Goal: Information Seeking & Learning: Check status

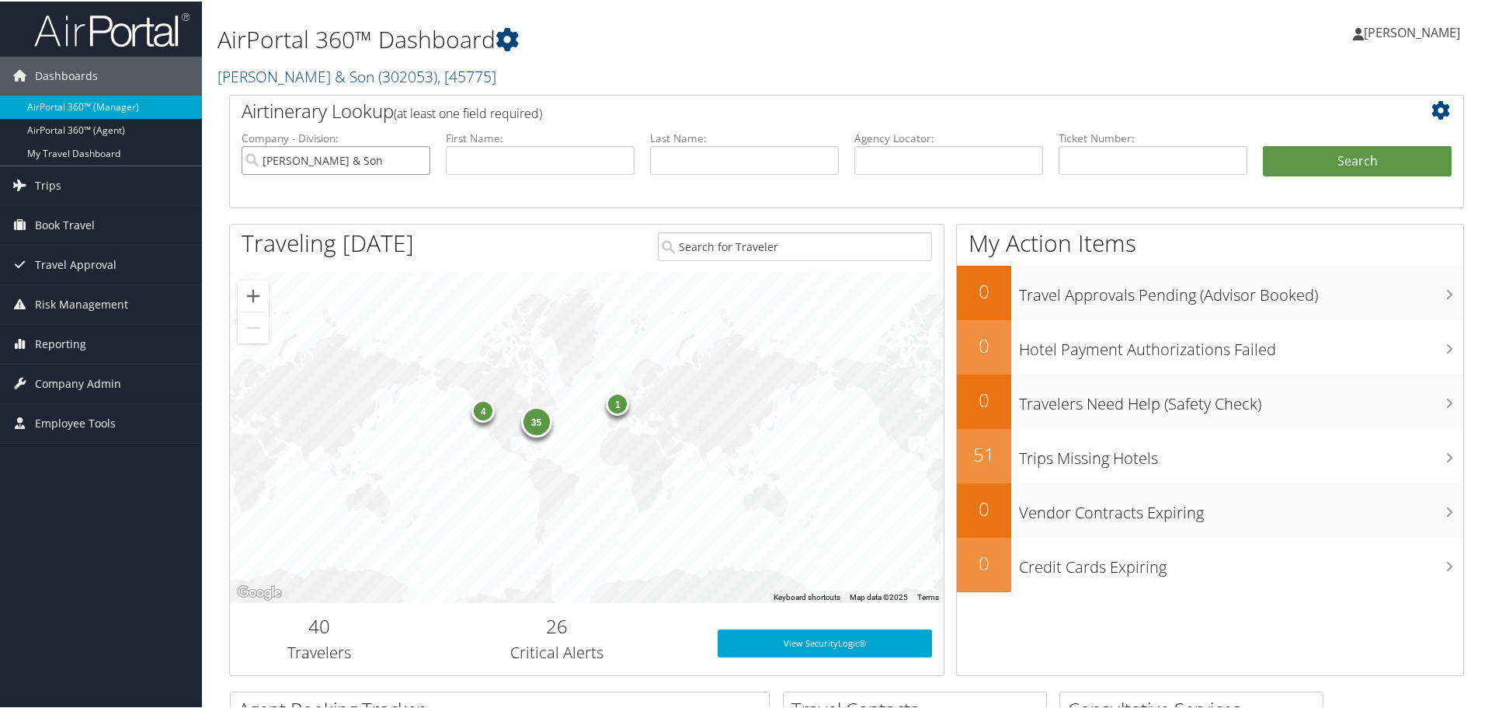
click at [415, 158] on input "[PERSON_NAME] & Son" at bounding box center [336, 158] width 189 height 29
click at [948, 170] on input "text" at bounding box center [948, 158] width 189 height 29
paste input "0167311950257"
type input "0167311950257"
drag, startPoint x: 972, startPoint y: 162, endPoint x: 724, endPoint y: 165, distance: 247.8
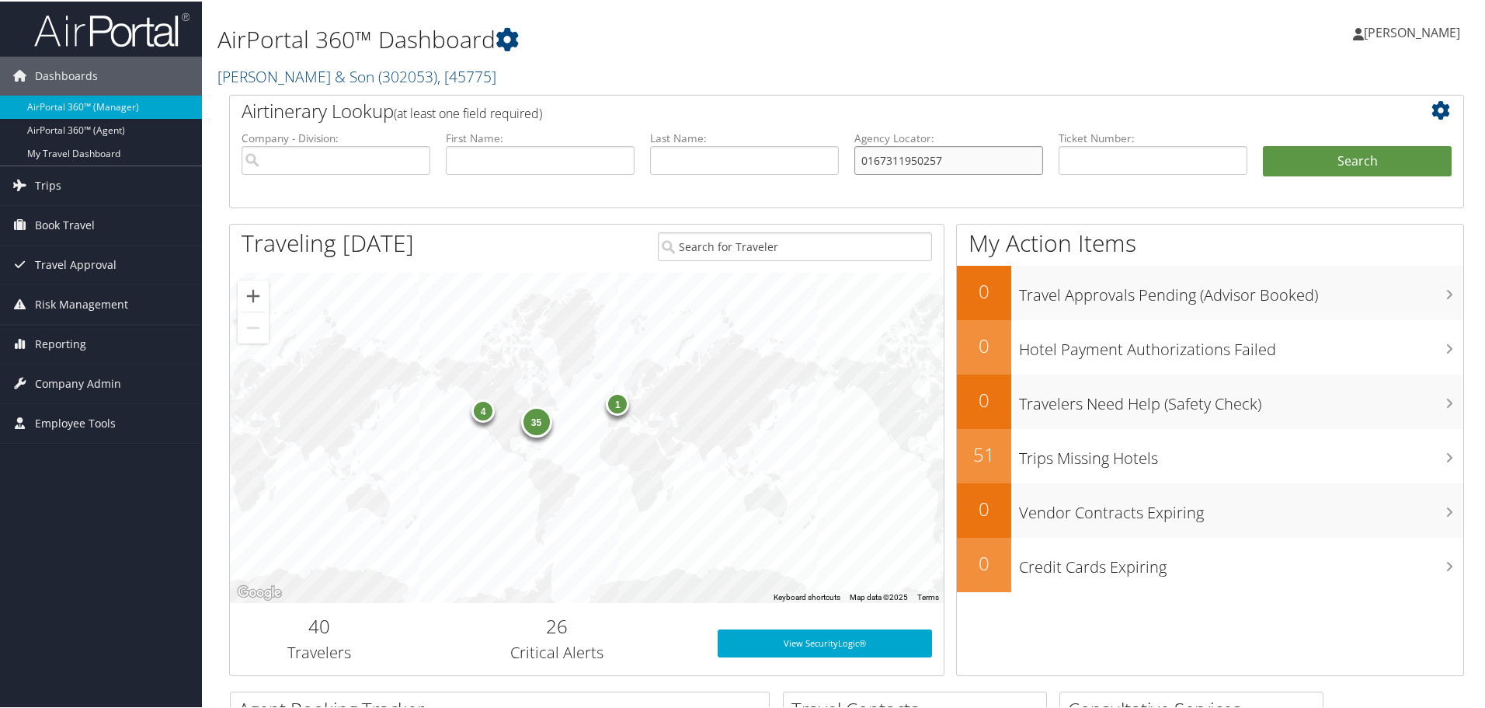
click at [725, 165] on ul "Company - Division: First Name: Last Name: Agency Locator: 0167311950257 Depart…" at bounding box center [847, 168] width 1226 height 78
paste input "0167311950257"
type input "0167311950257"
click at [1360, 156] on button "Search" at bounding box center [1357, 159] width 189 height 31
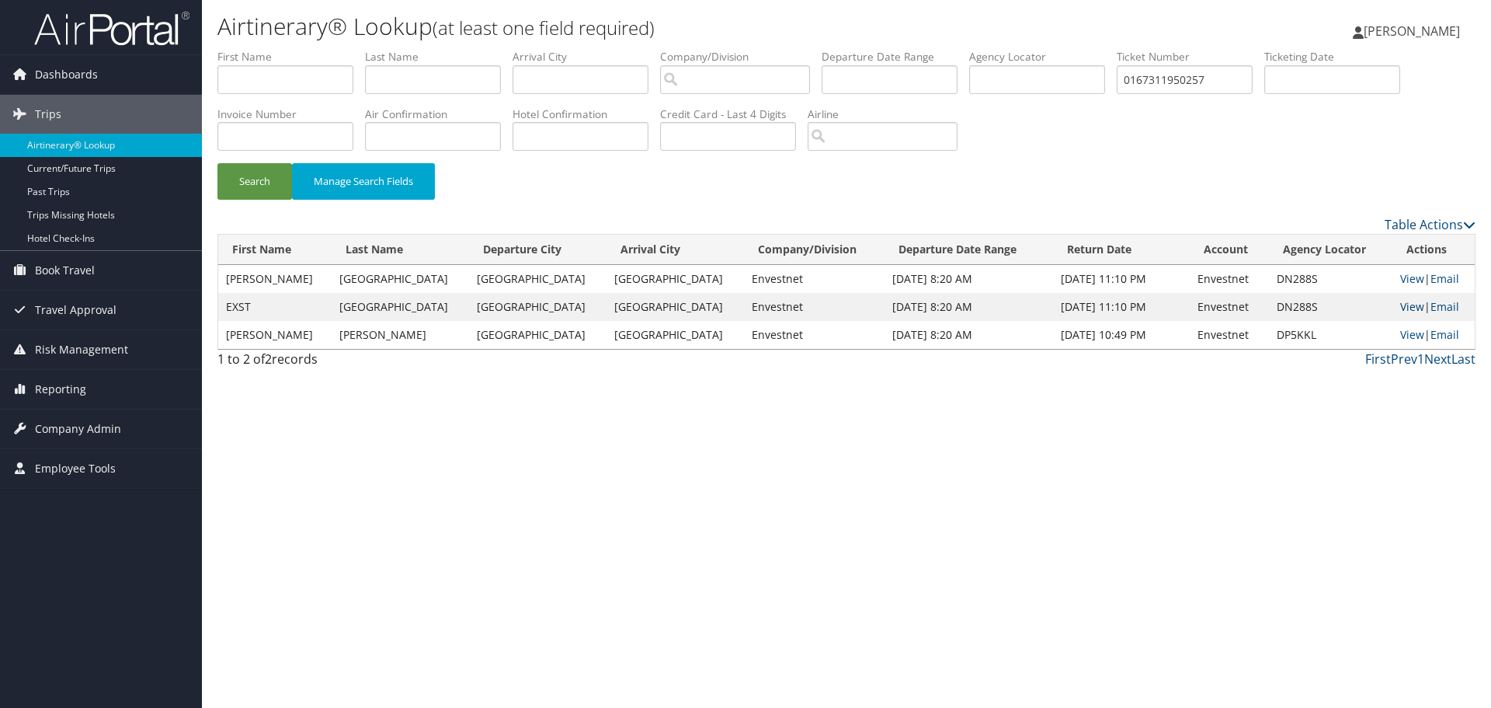
click at [1400, 306] on link "View" at bounding box center [1412, 306] width 24 height 15
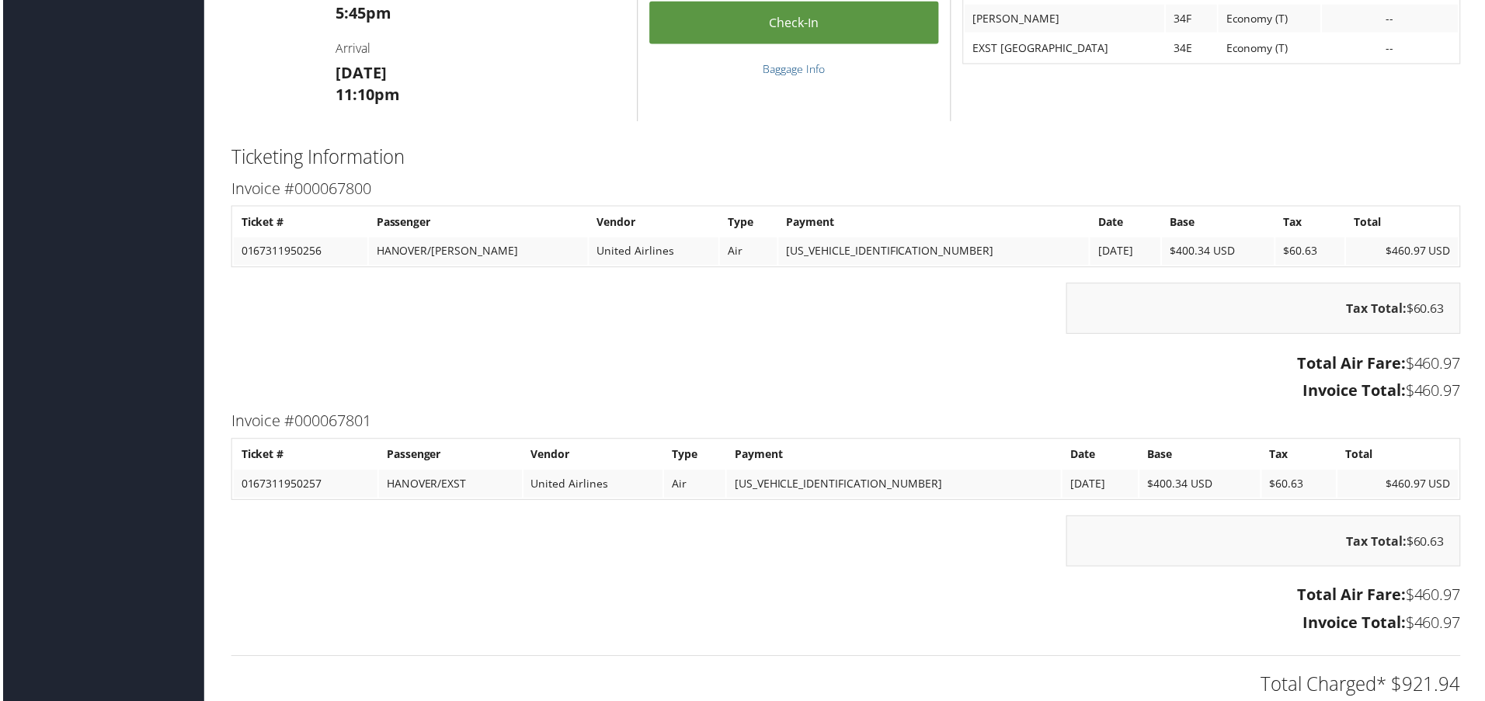
scroll to position [1098, 0]
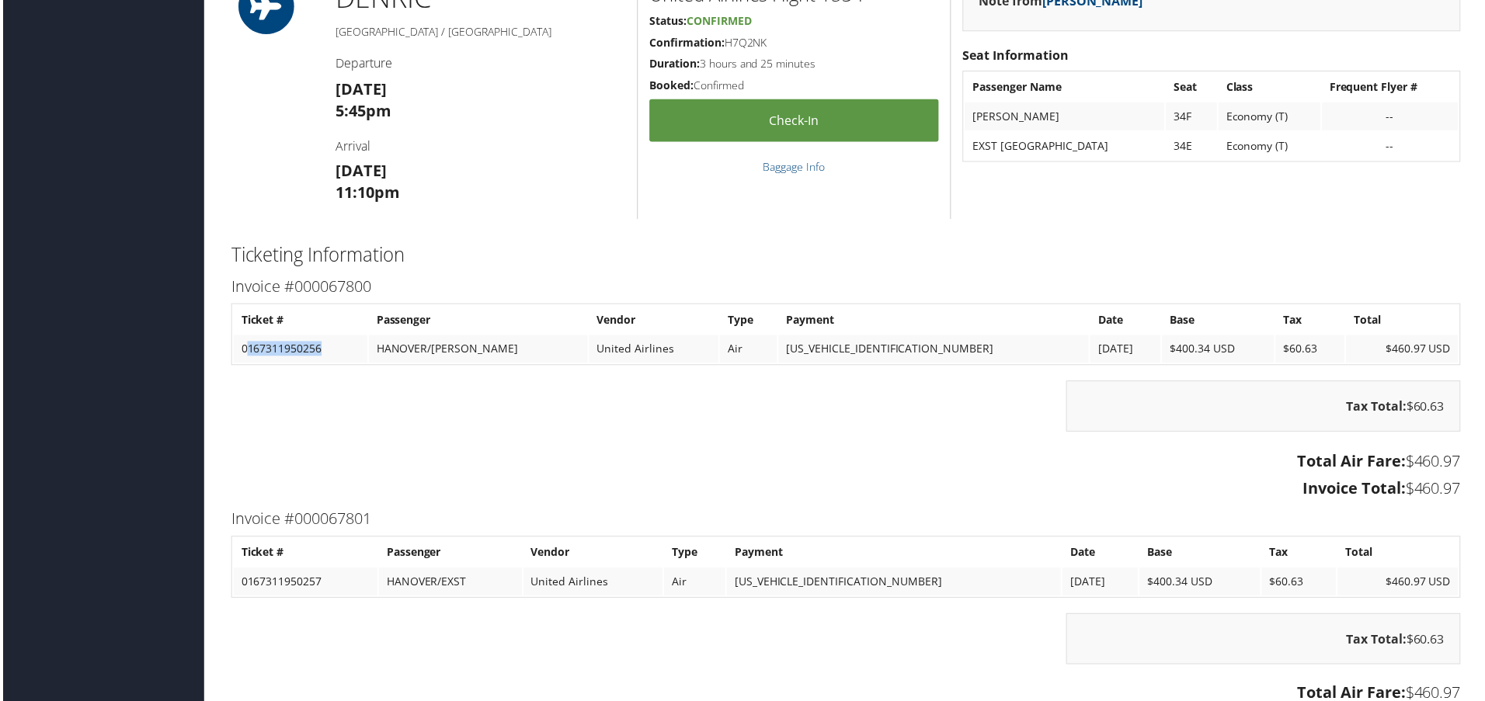
drag, startPoint x: 244, startPoint y: 346, endPoint x: 343, endPoint y: 350, distance: 99.5
click at [343, 350] on td "0167311950256" at bounding box center [298, 350] width 134 height 28
click at [299, 352] on td "0167311950256" at bounding box center [298, 350] width 134 height 28
click at [282, 343] on td "0167311950256" at bounding box center [298, 350] width 134 height 28
click at [283, 343] on td "0167311950256" at bounding box center [298, 350] width 134 height 28
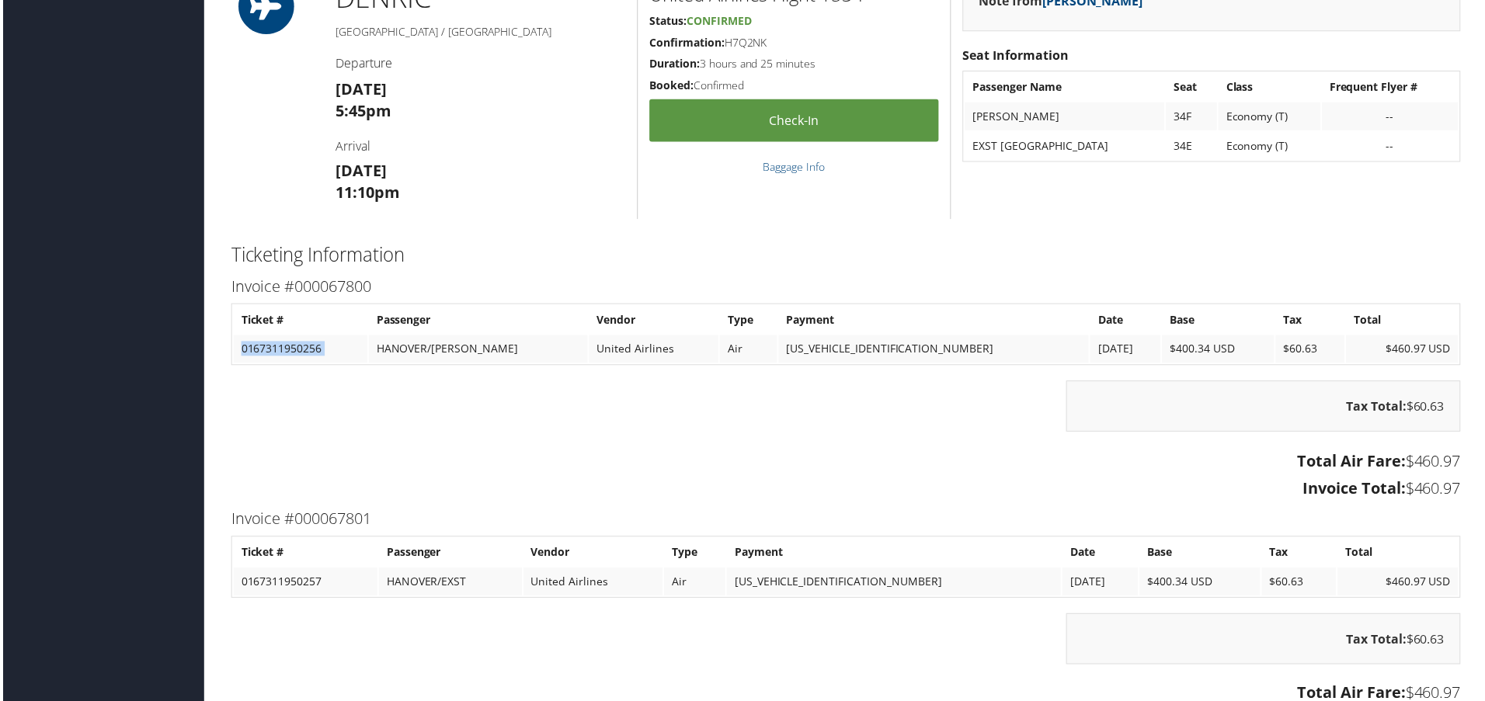
click at [281, 346] on td "0167311950256" at bounding box center [298, 350] width 134 height 28
click at [429, 352] on td "HANOVER/BRETT MICHAEL" at bounding box center [477, 350] width 220 height 28
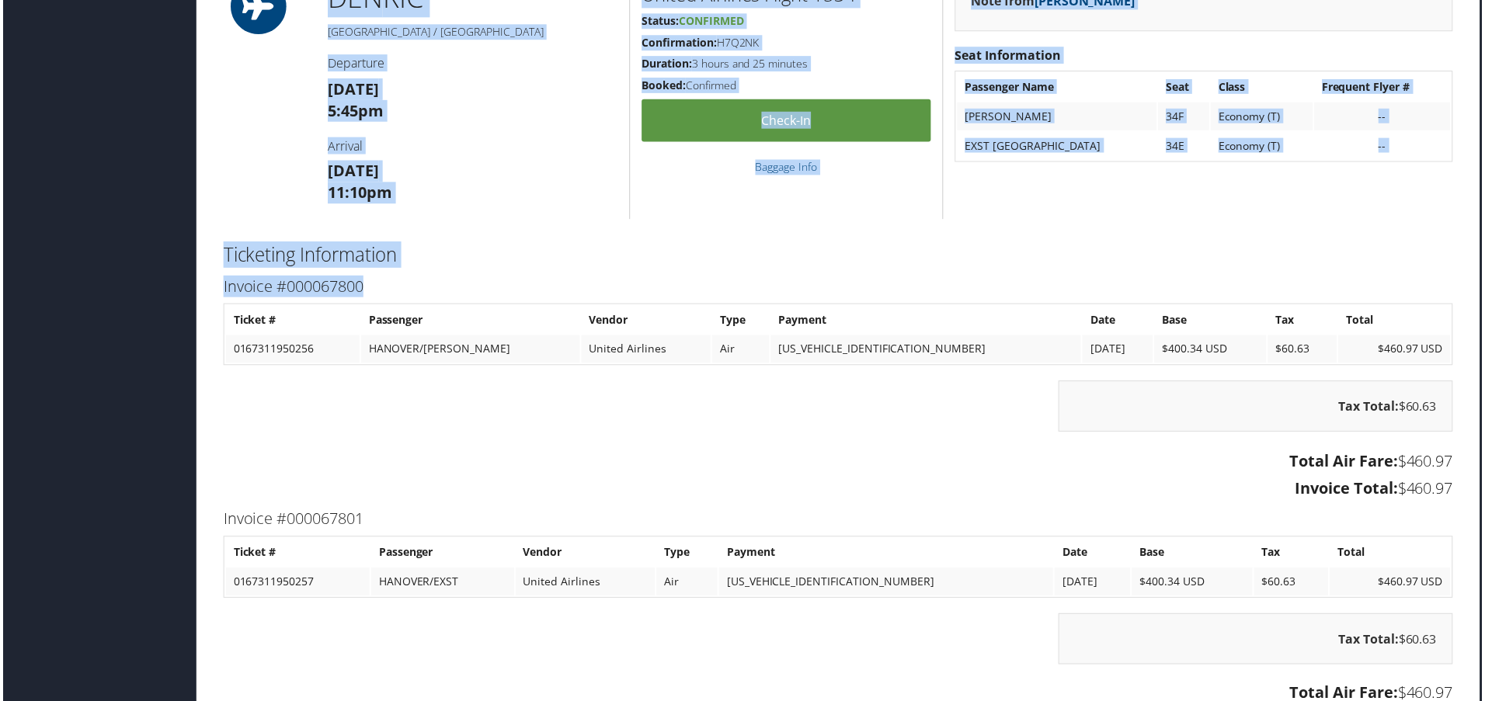
drag, startPoint x: 228, startPoint y: 349, endPoint x: 1478, endPoint y: 343, distance: 1249.8
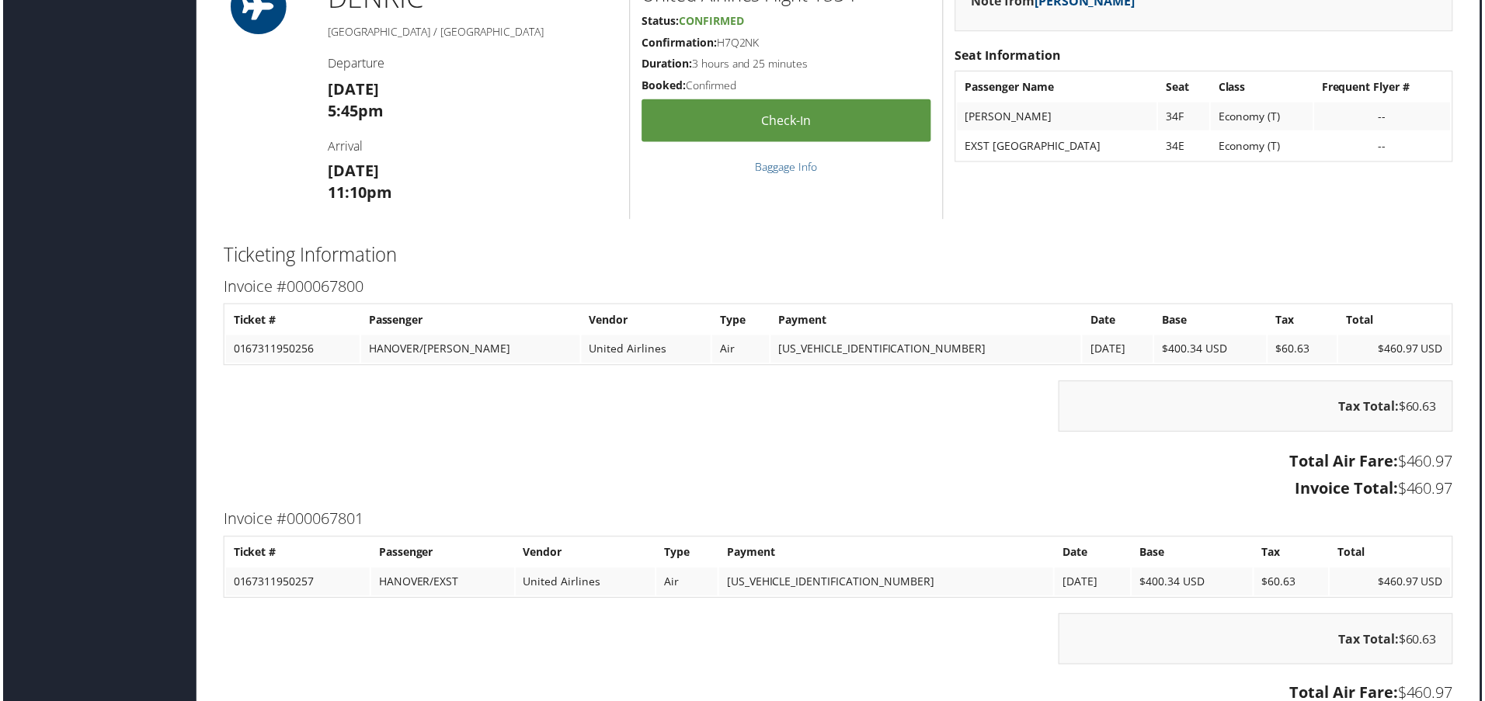
click at [344, 348] on td "0167311950256" at bounding box center [291, 350] width 134 height 28
drag, startPoint x: 231, startPoint y: 325, endPoint x: 1466, endPoint y: 350, distance: 1235.3
click at [281, 343] on td "0167311950256" at bounding box center [291, 350] width 134 height 28
click at [281, 352] on td "0167311950256" at bounding box center [291, 350] width 134 height 28
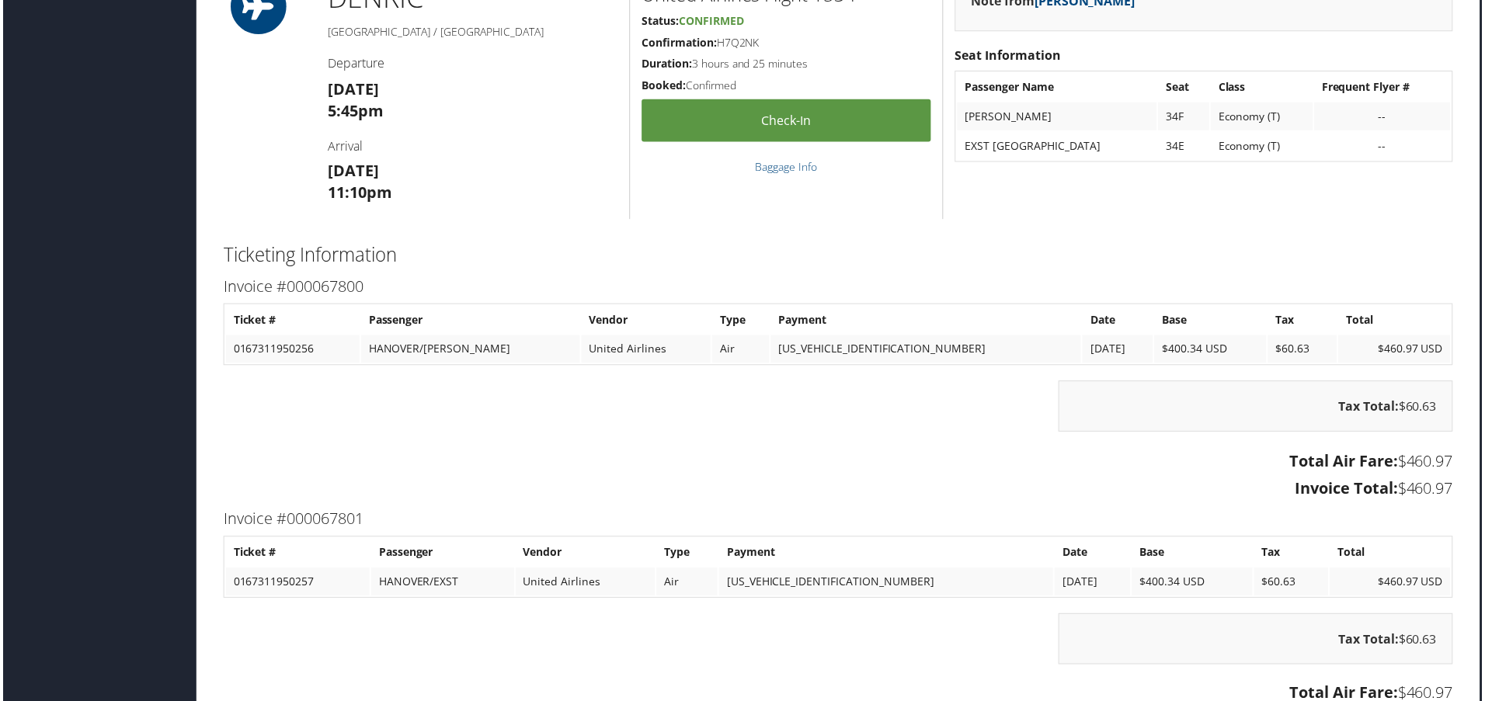
click at [281, 350] on td "0167311950256" at bounding box center [291, 350] width 134 height 28
click at [287, 354] on td "0167311950256" at bounding box center [291, 350] width 134 height 28
copy td "0167311950256"
click at [423, 396] on div "Tax Total: $60.63" at bounding box center [839, 415] width 1258 height 67
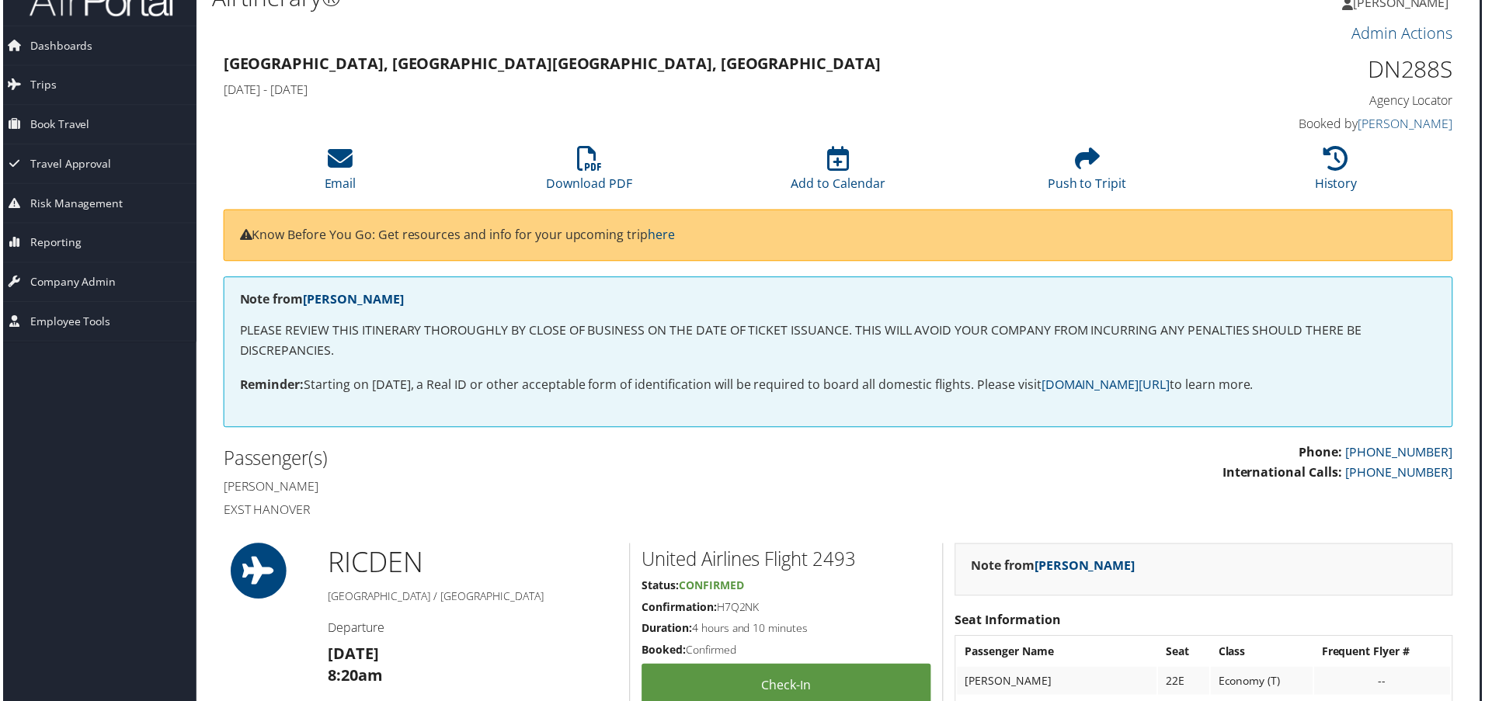
scroll to position [78, 8]
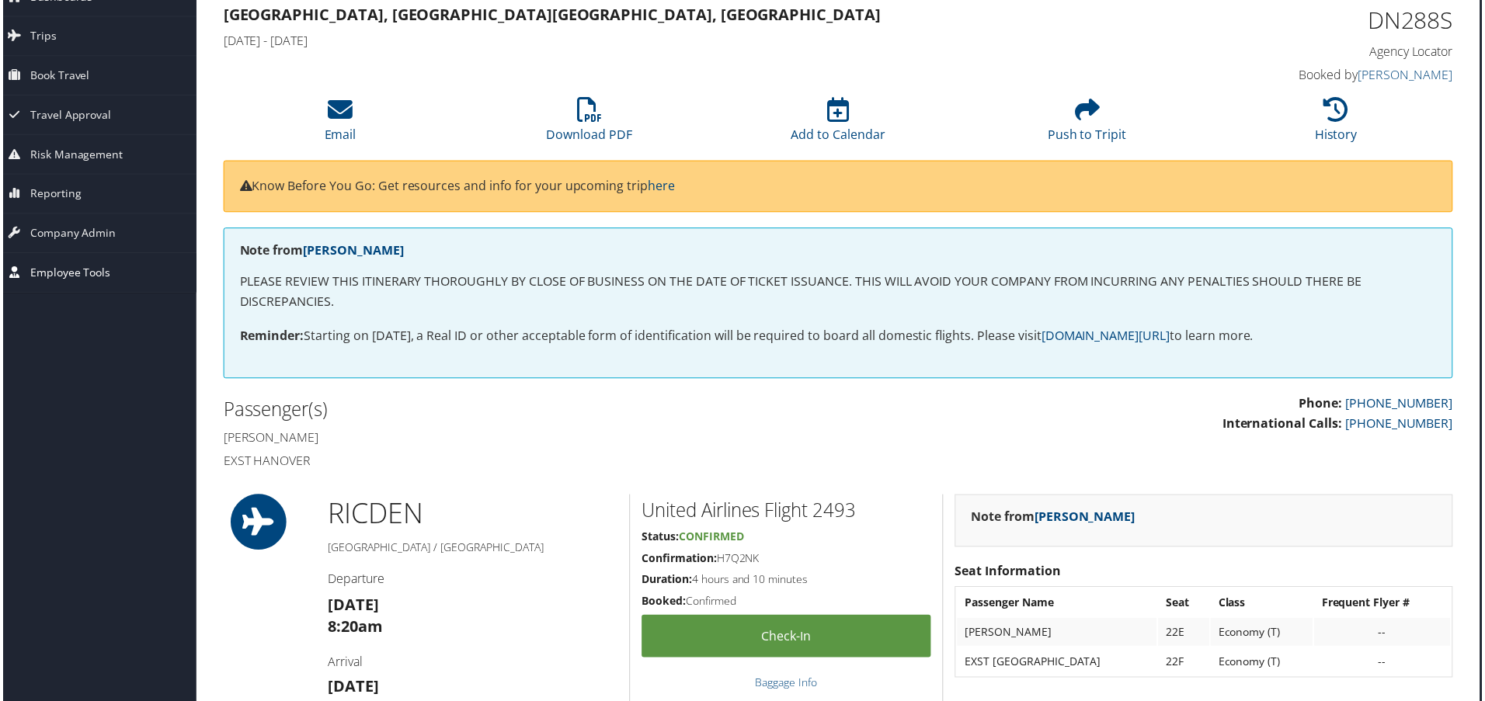
click at [85, 280] on span "Employee Tools" at bounding box center [67, 274] width 81 height 39
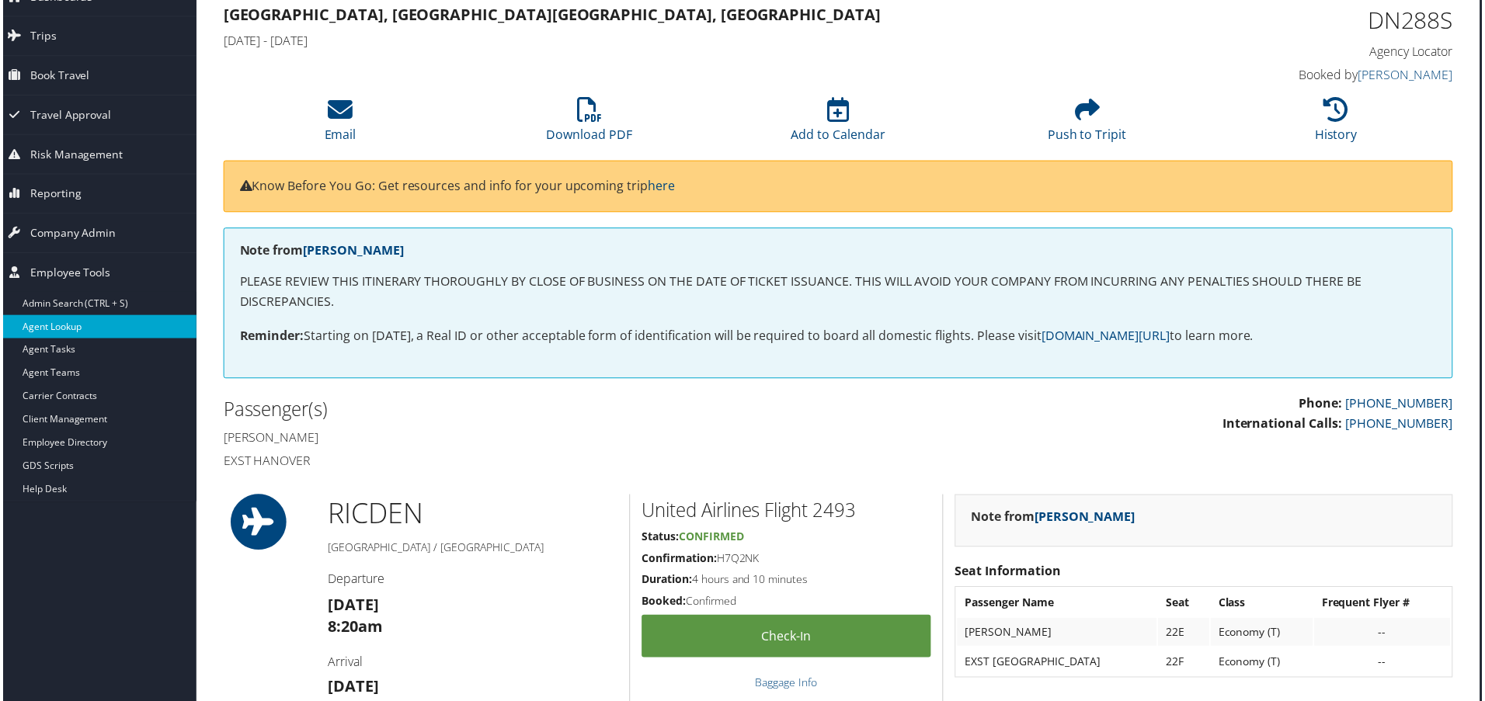
click at [58, 333] on link "Agent Lookup" at bounding box center [93, 328] width 202 height 23
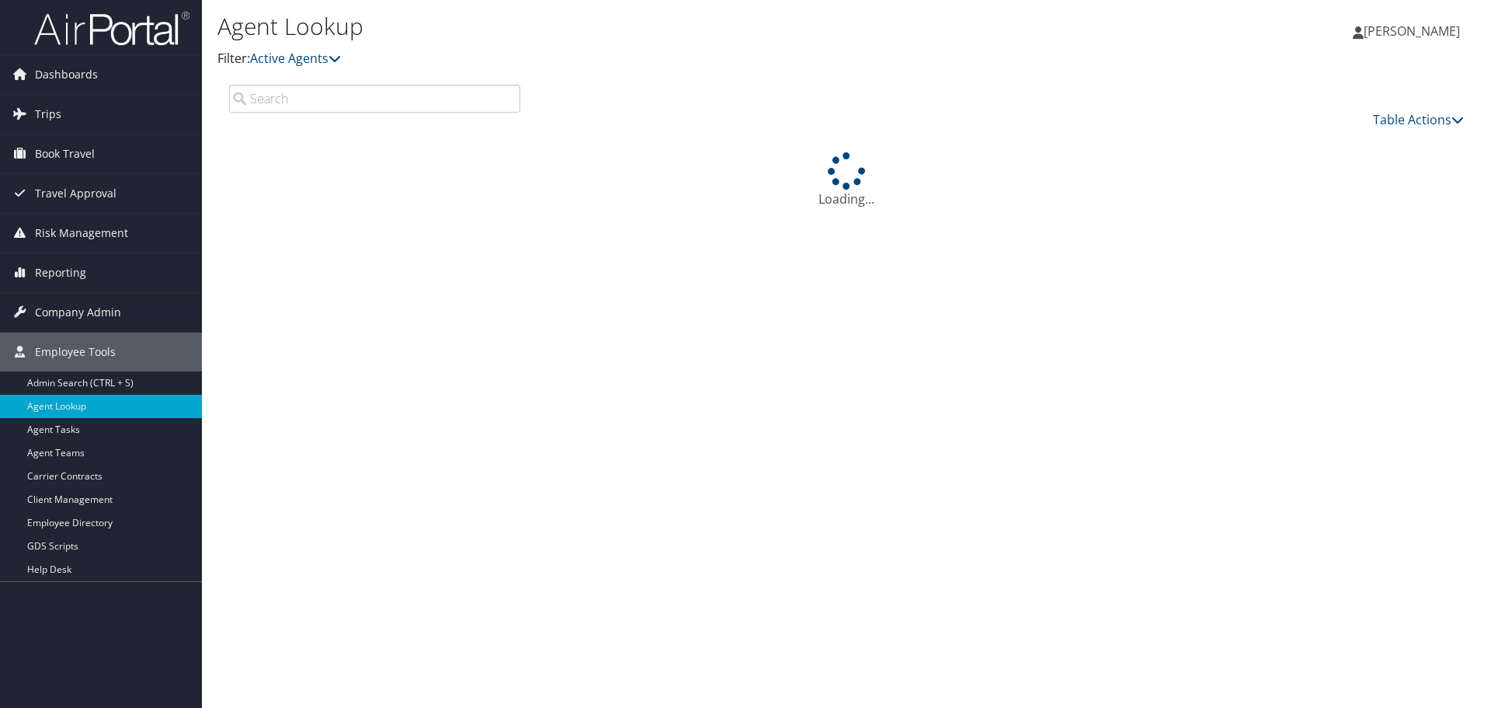
click at [294, 92] on input "search" at bounding box center [374, 99] width 291 height 28
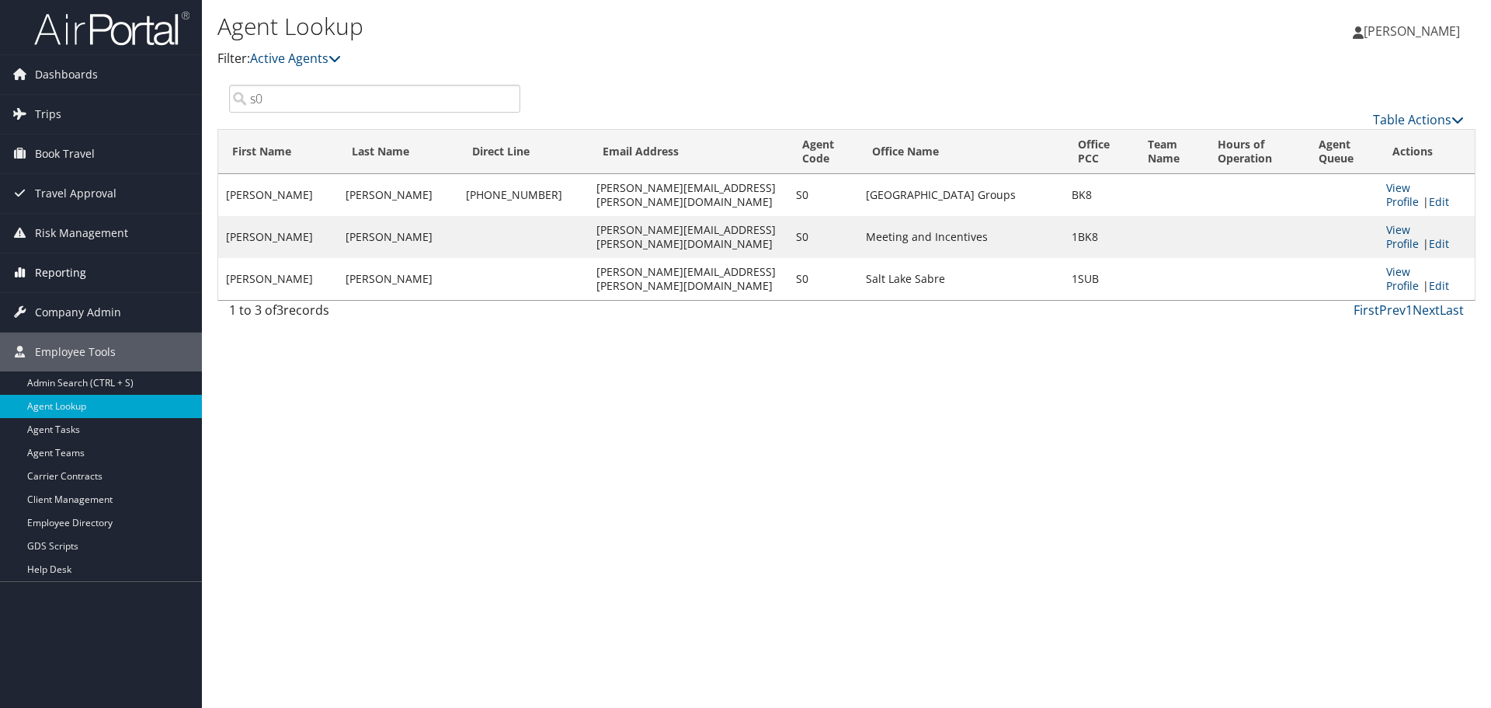
type input "s0"
click at [110, 35] on img at bounding box center [111, 28] width 155 height 37
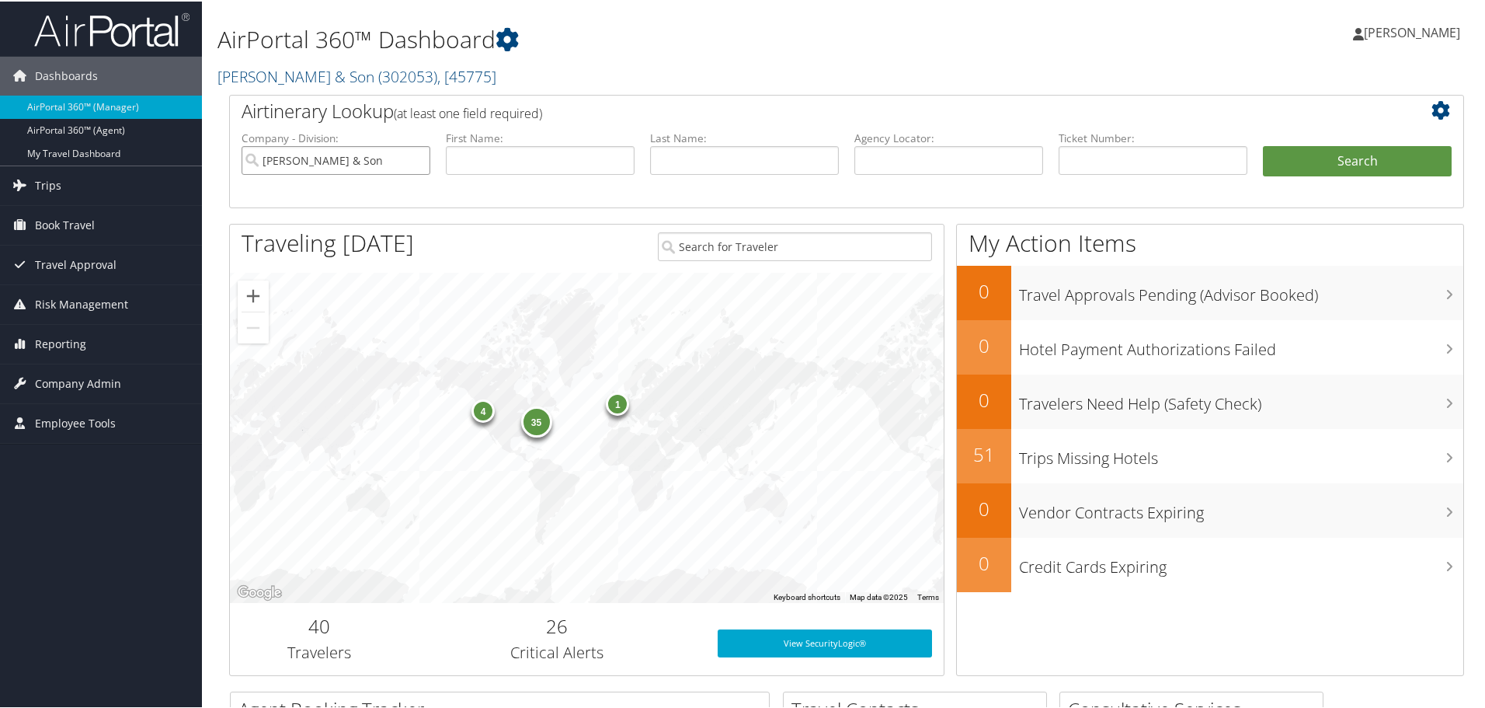
click at [412, 157] on input "[PERSON_NAME] & Son" at bounding box center [336, 158] width 189 height 29
drag, startPoint x: 913, startPoint y: 154, endPoint x: 919, endPoint y: 116, distance: 38.6
click at [916, 148] on input "text" at bounding box center [948, 158] width 189 height 29
type input "bvmm1p"
click at [1263, 144] on button "Search" at bounding box center [1357, 159] width 189 height 31
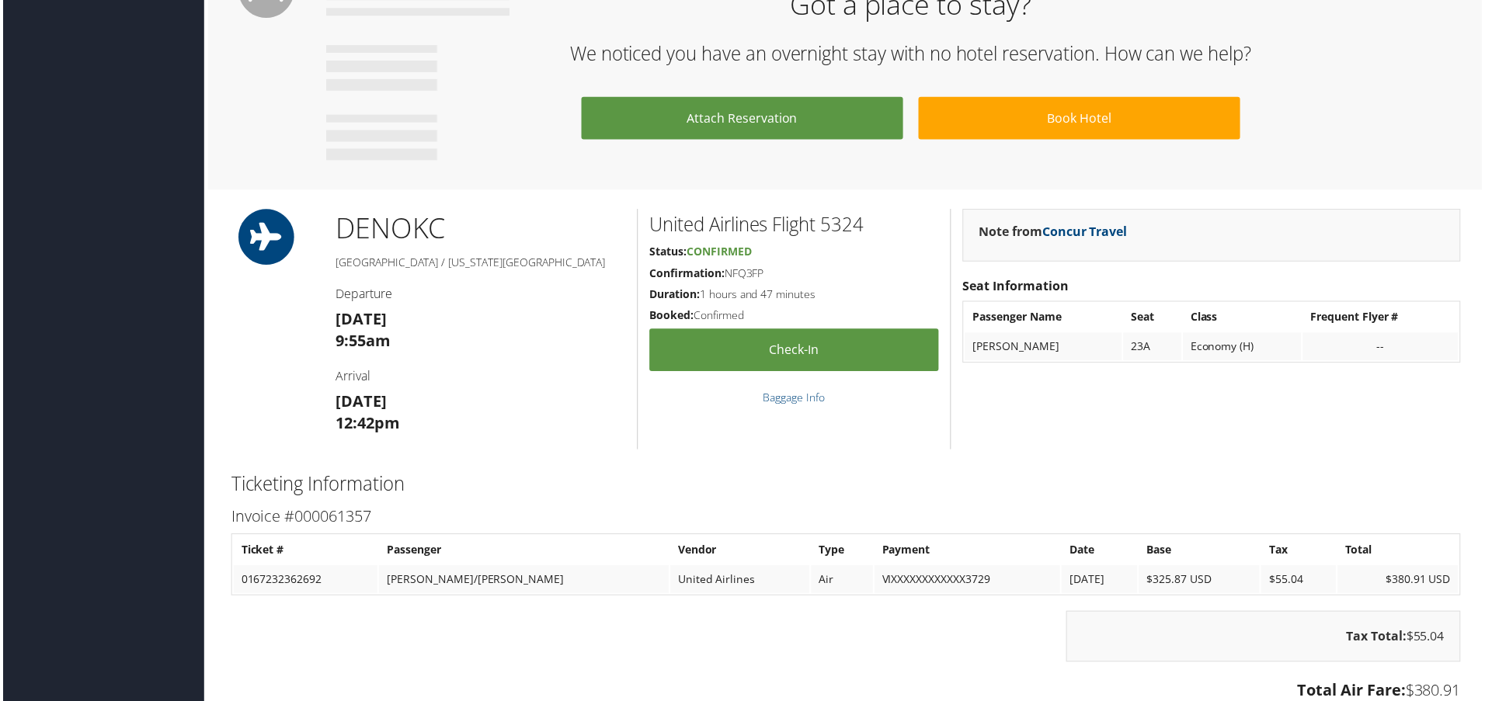
scroll to position [952, 0]
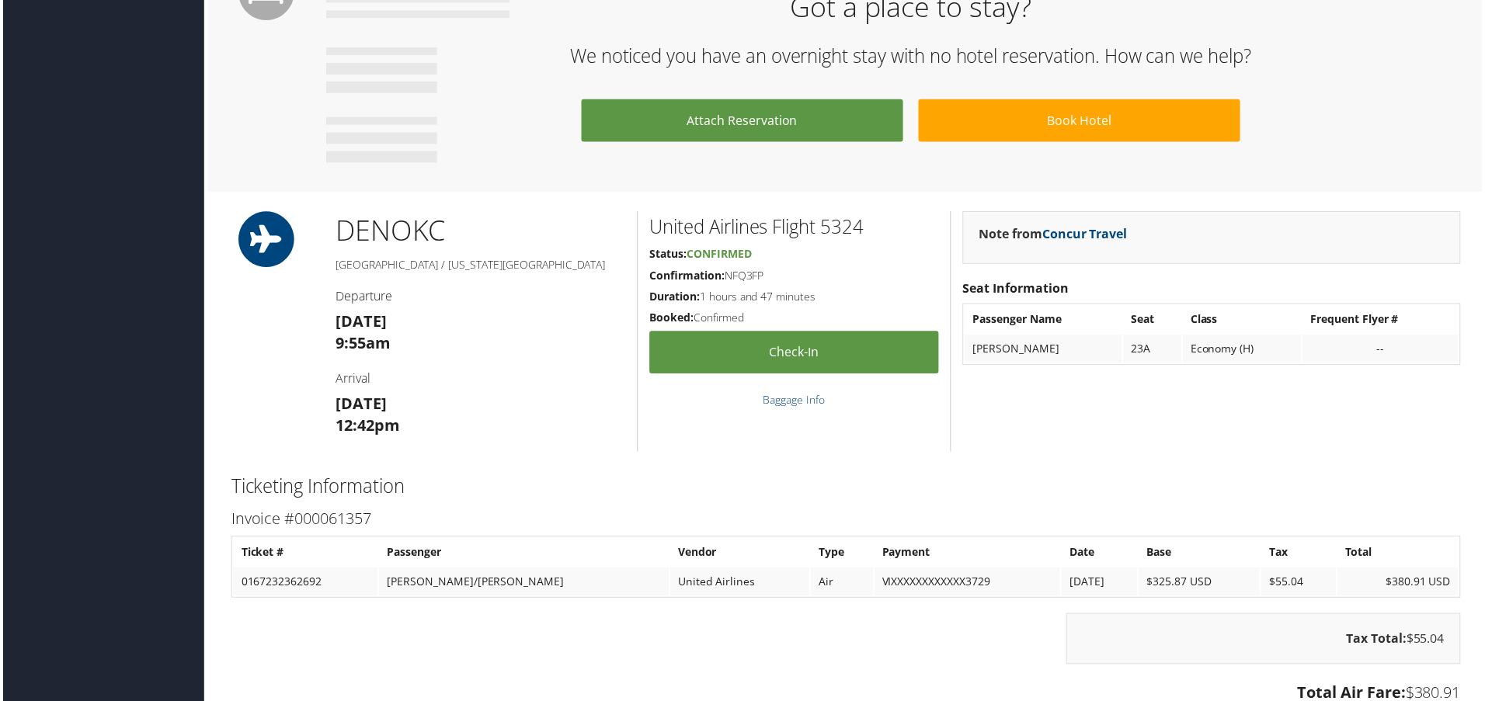
click at [282, 582] on td "0167232362692" at bounding box center [303, 584] width 144 height 28
copy td "0167232362692"
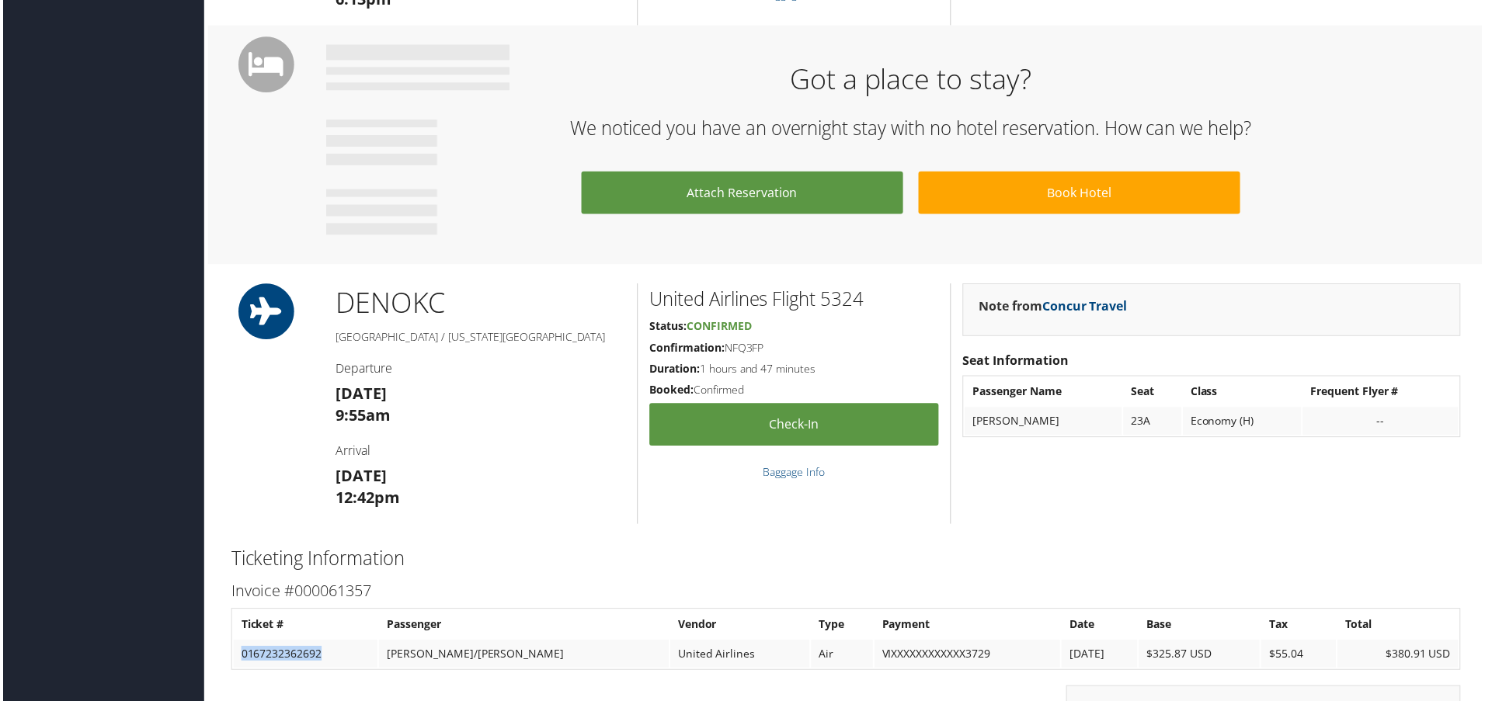
scroll to position [801, 0]
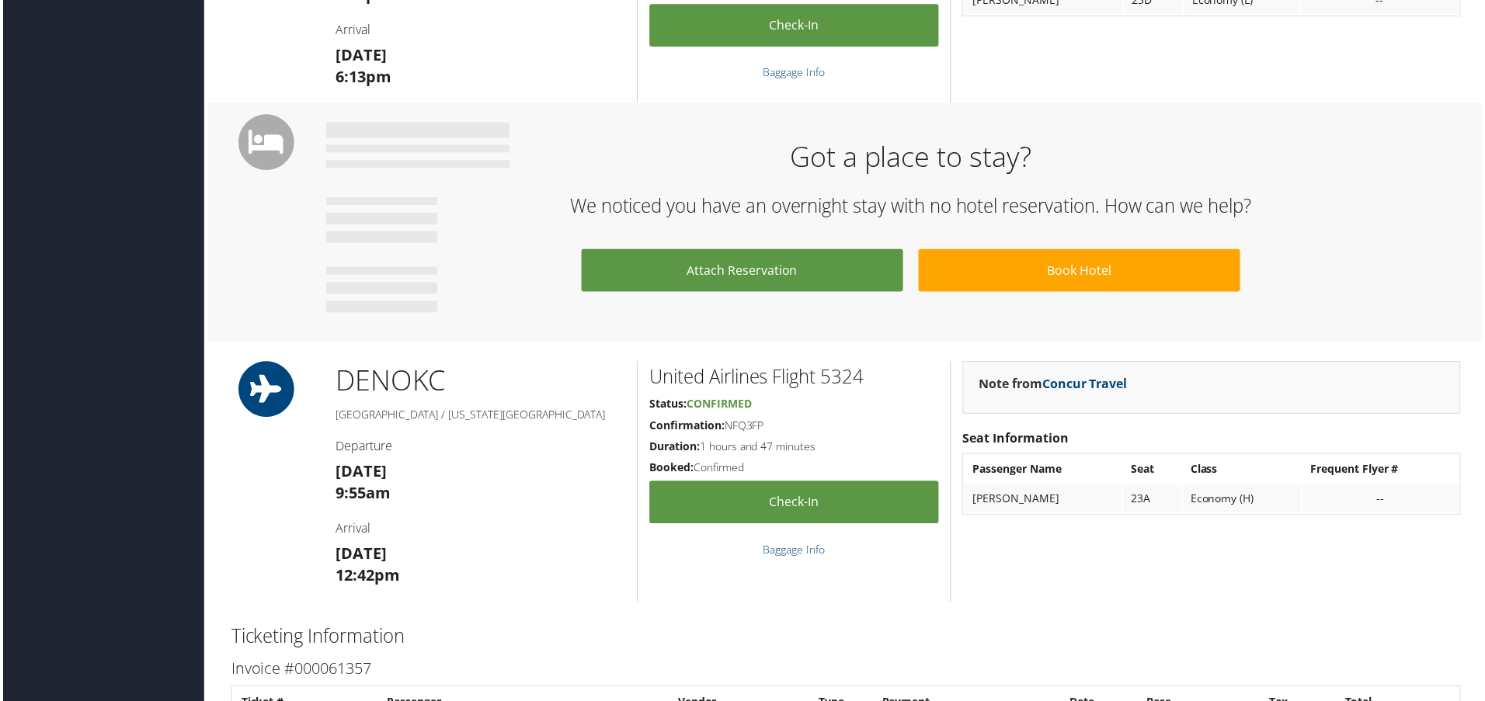
click at [746, 429] on h5 "Confirmation: NFQ3FP" at bounding box center [794, 427] width 290 height 16
copy h5 "NFQ3FP"
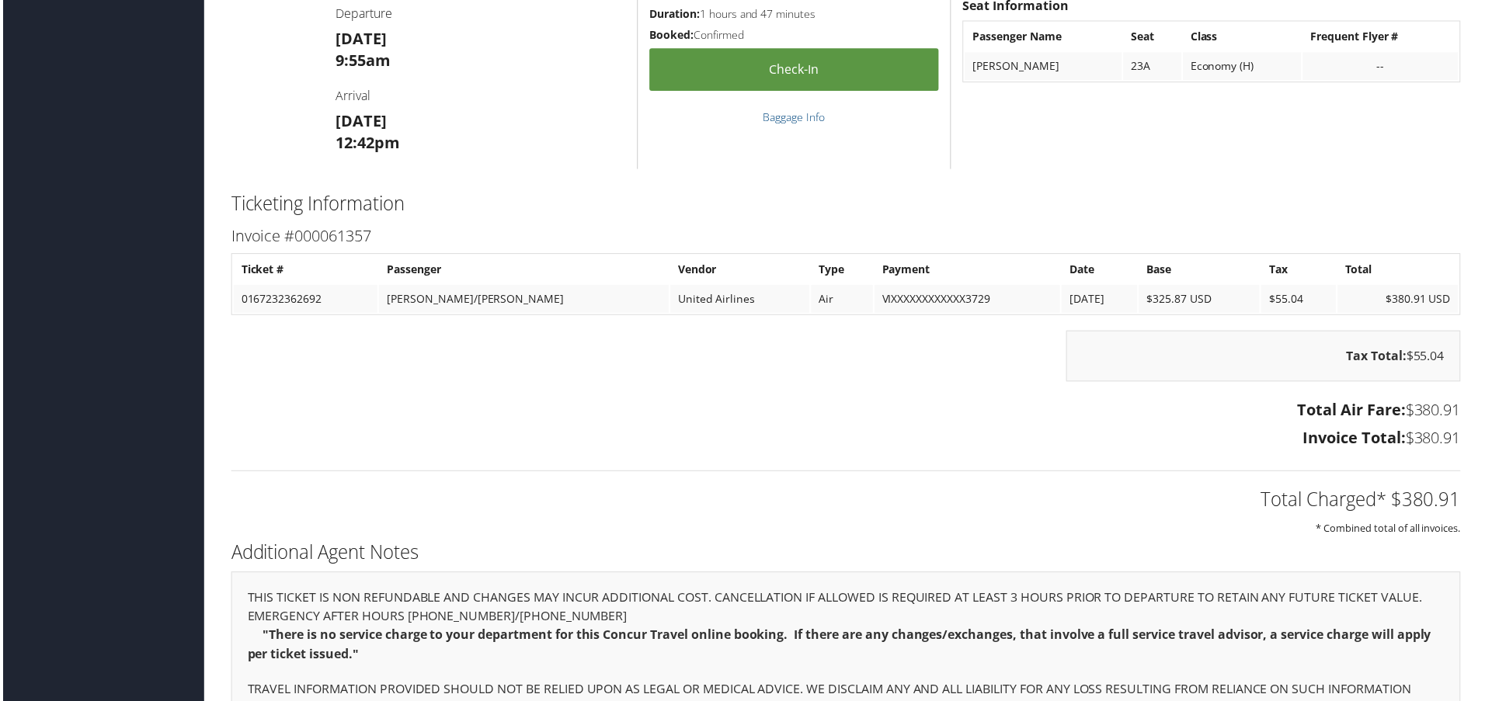
scroll to position [1267, 0]
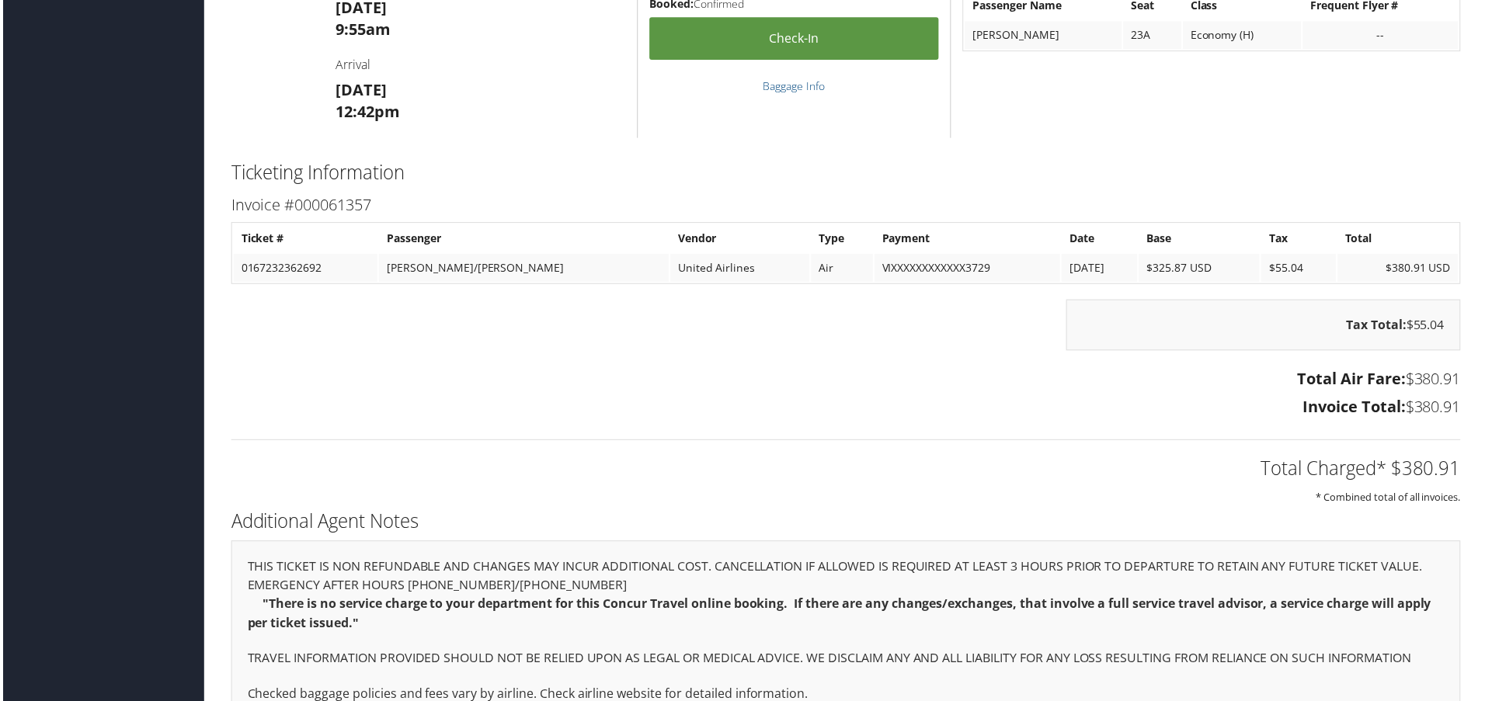
click at [283, 267] on td "0167232362692" at bounding box center [303, 269] width 144 height 28
copy td "0167232362692"
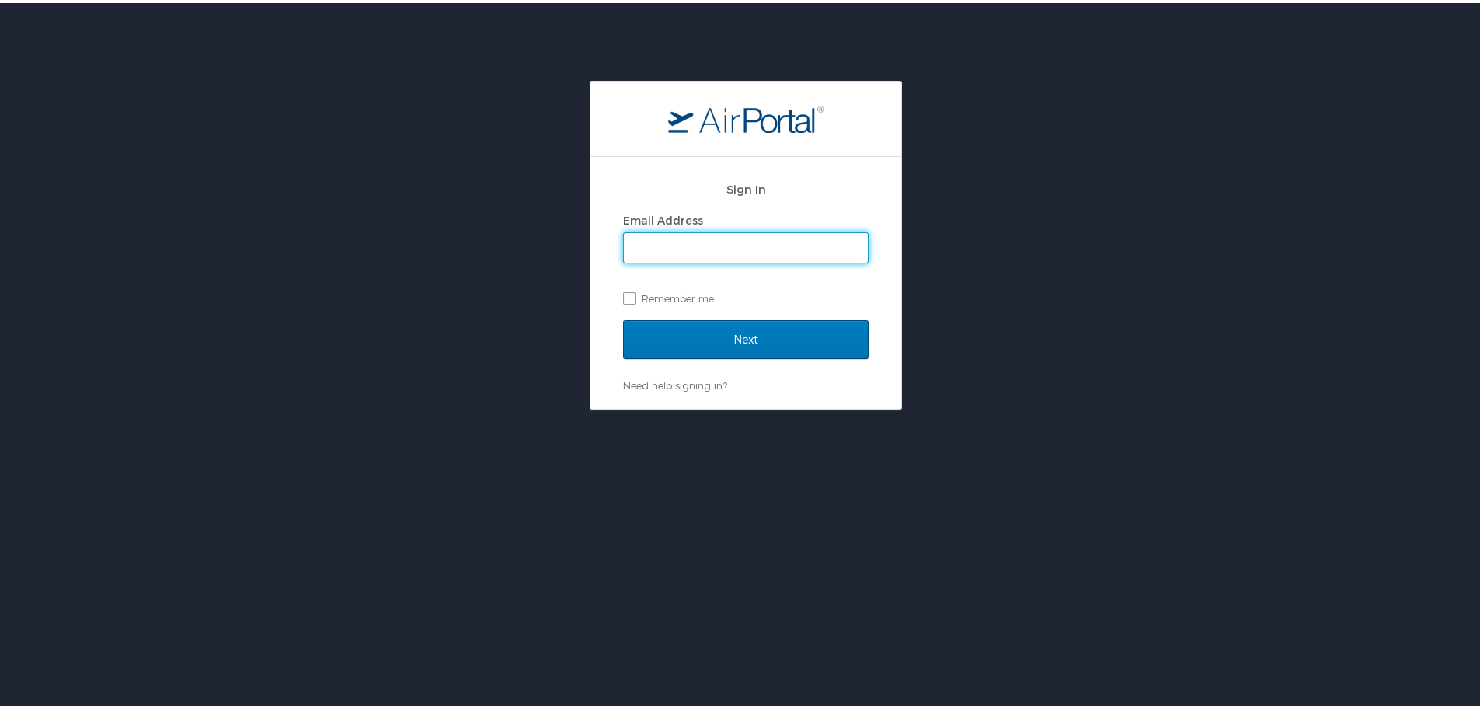
type input "maggie.donnelly@cbtravel.com"
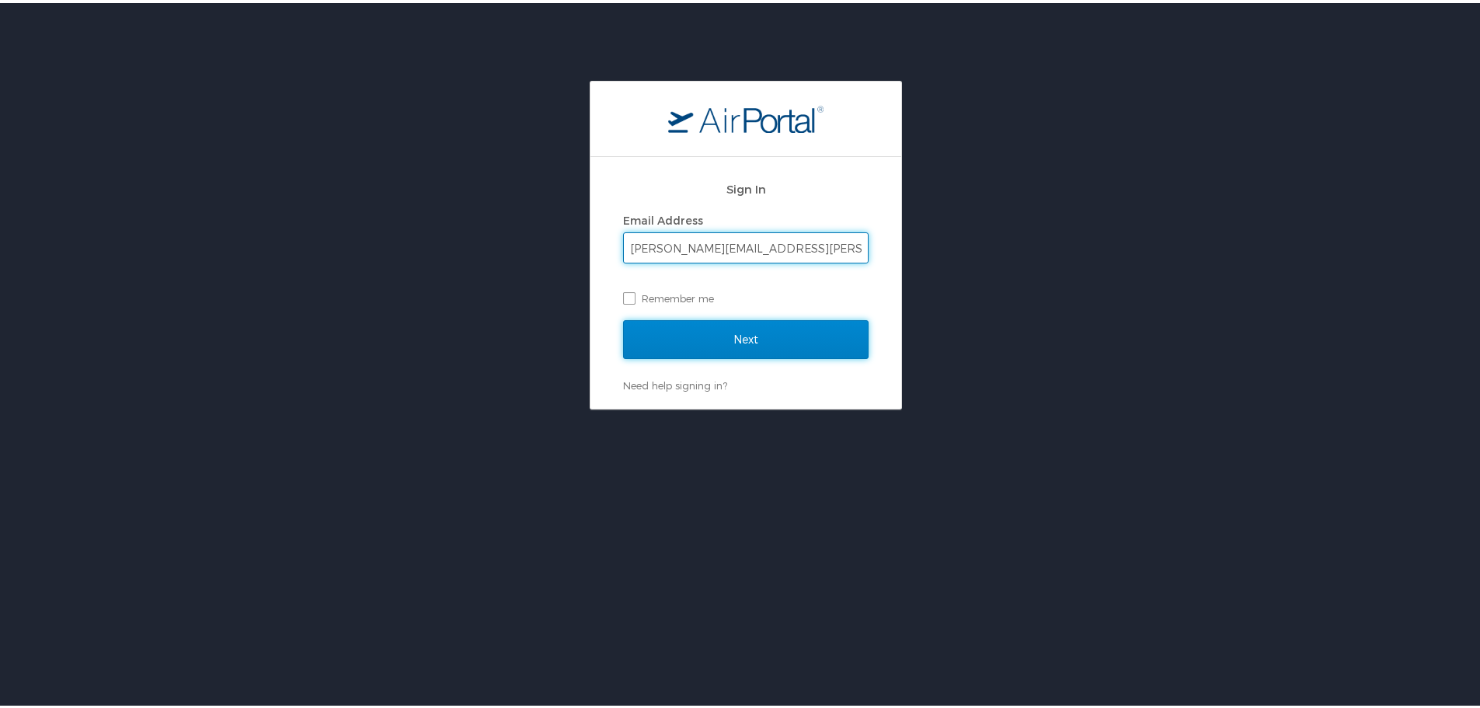
click at [659, 352] on input "Next" at bounding box center [745, 336] width 245 height 39
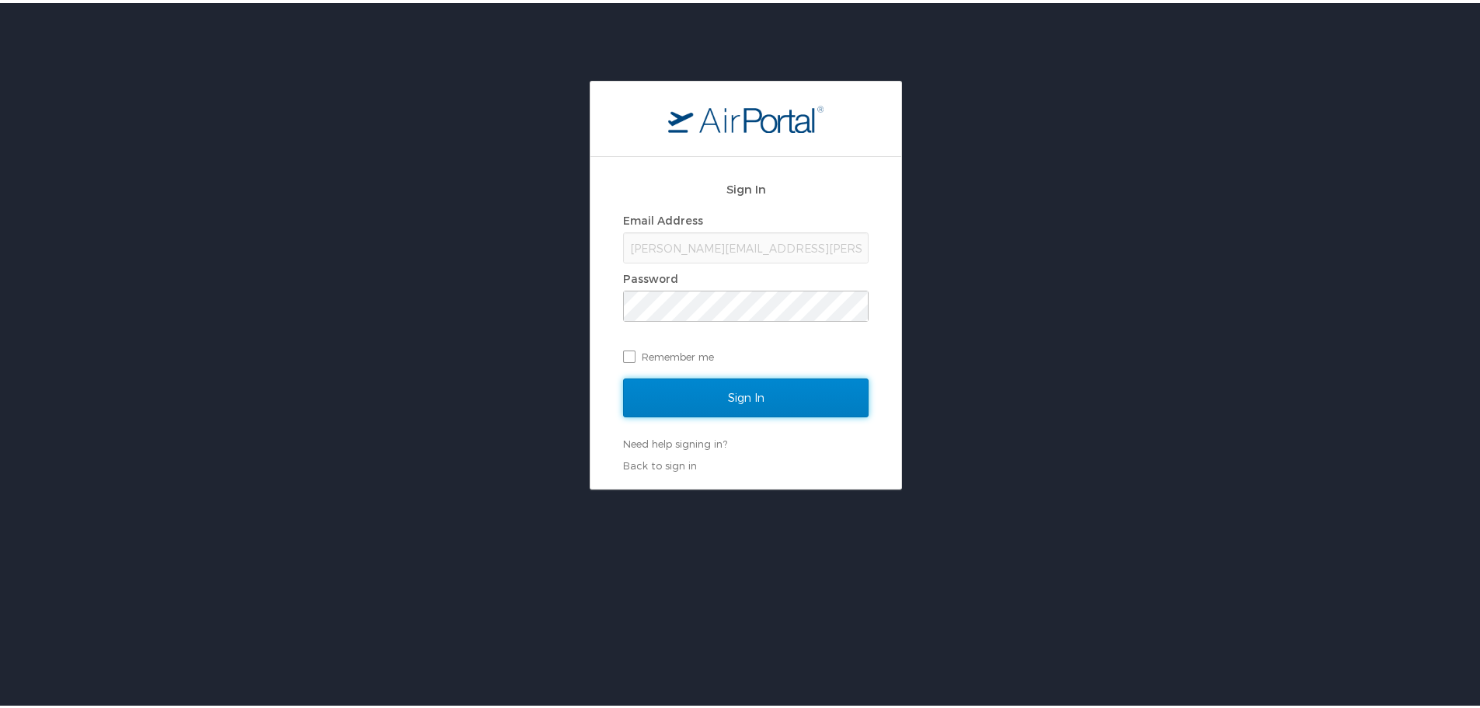
click at [733, 396] on input "Sign In" at bounding box center [745, 394] width 245 height 39
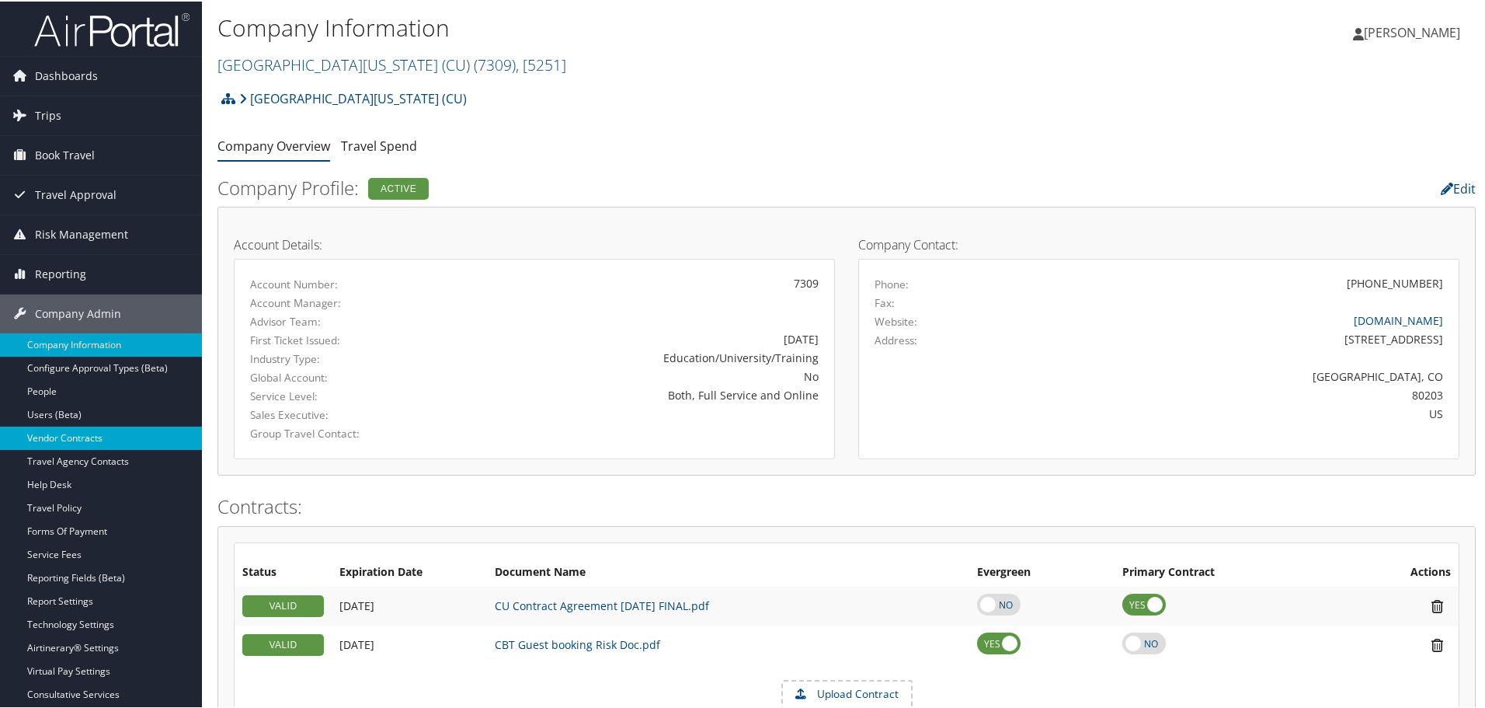
click at [86, 437] on link "Vendor Contracts" at bounding box center [101, 436] width 202 height 23
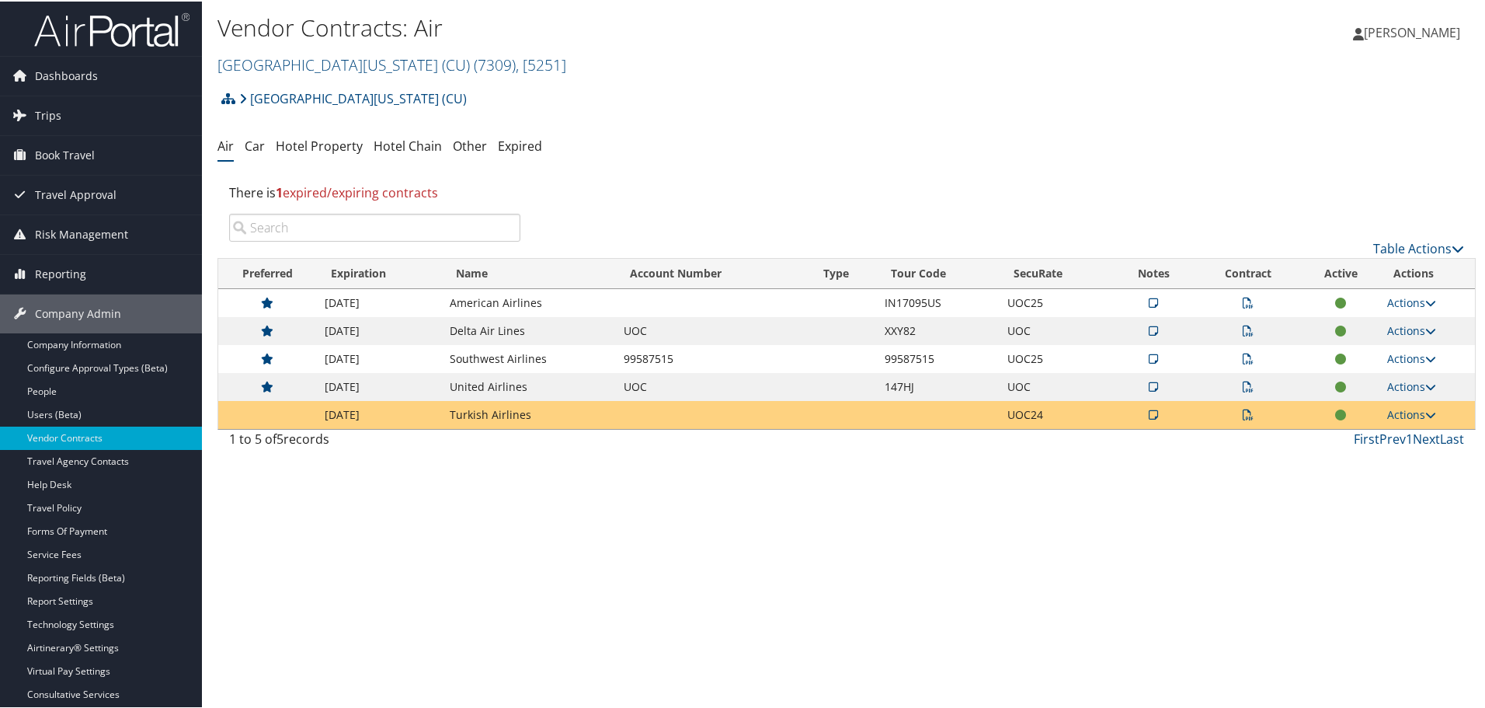
click at [1243, 384] on icon at bounding box center [1248, 385] width 11 height 11
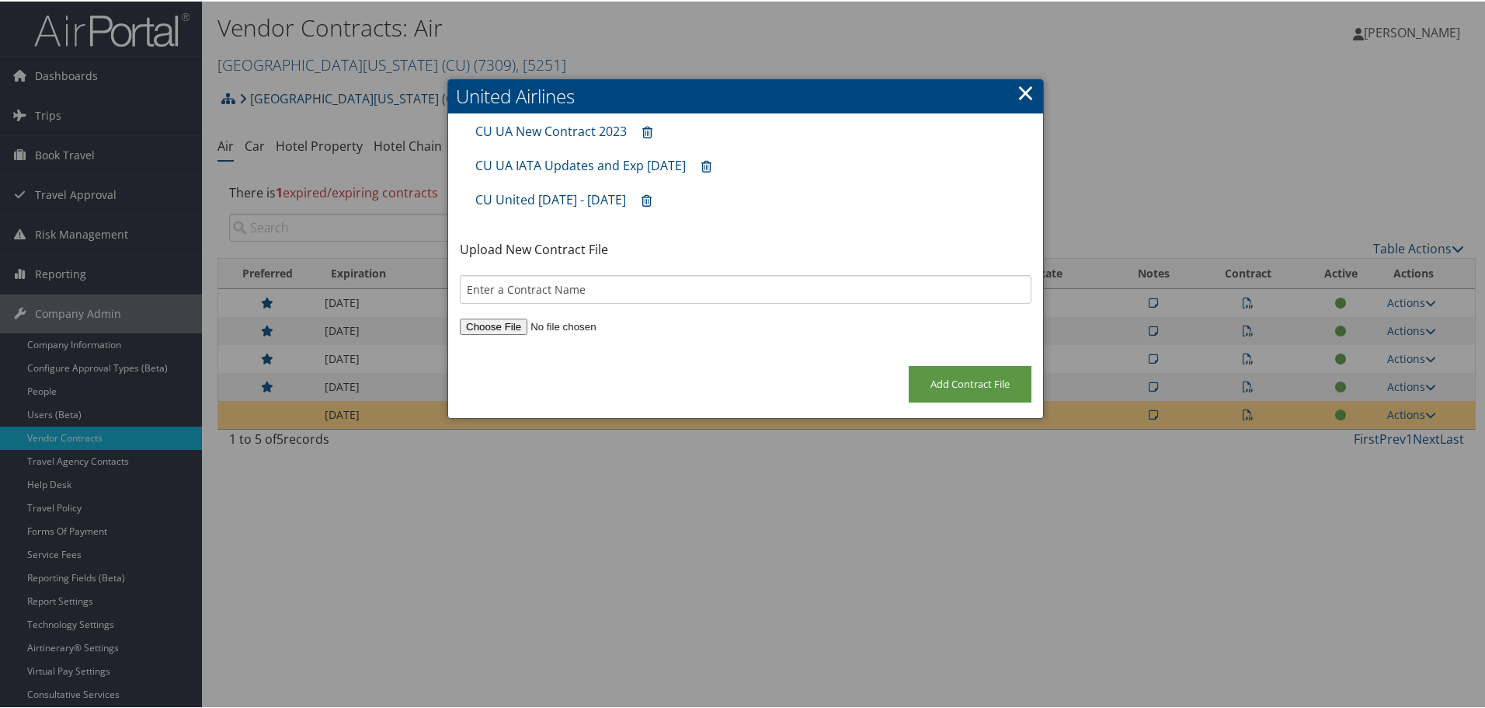
click at [1031, 85] on h2 "United Airlines" at bounding box center [745, 95] width 595 height 34
click at [1021, 91] on link "×" at bounding box center [1026, 90] width 18 height 31
